Goal: Task Accomplishment & Management: Manage account settings

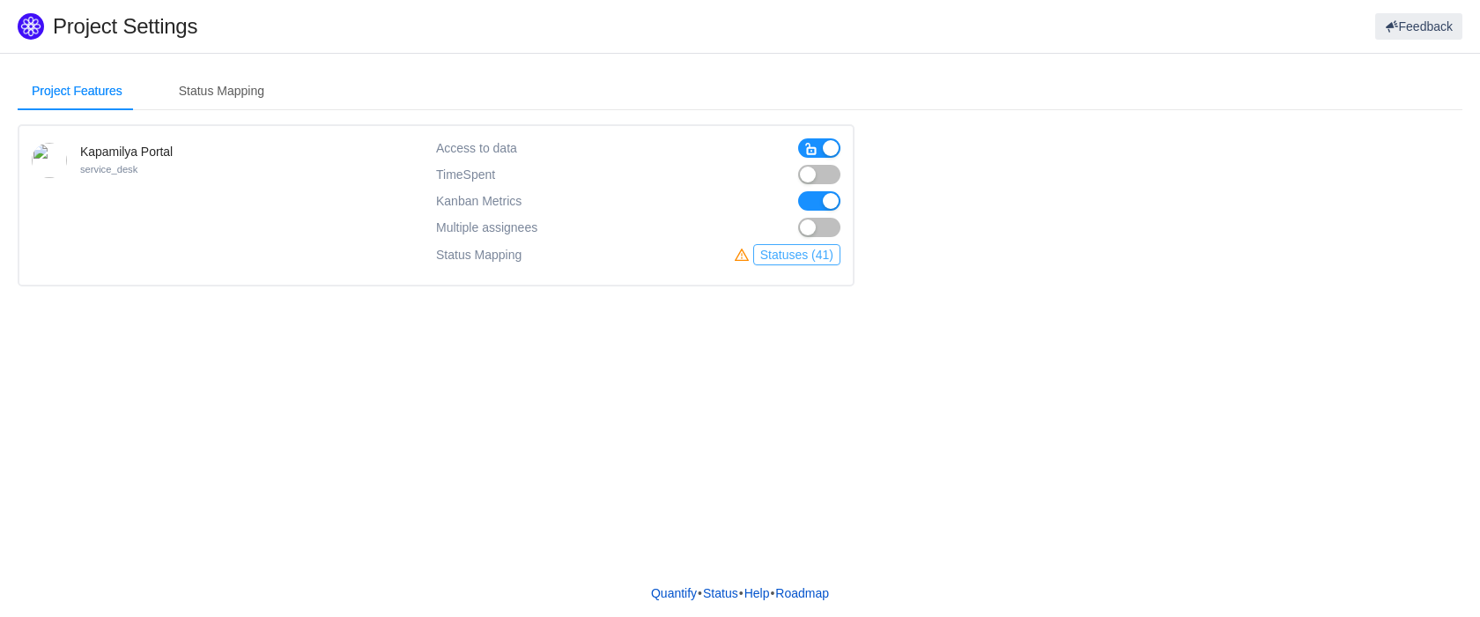
click at [795, 255] on button "Statuses (41)" at bounding box center [796, 254] width 87 height 21
